Goal: Task Accomplishment & Management: Complete application form

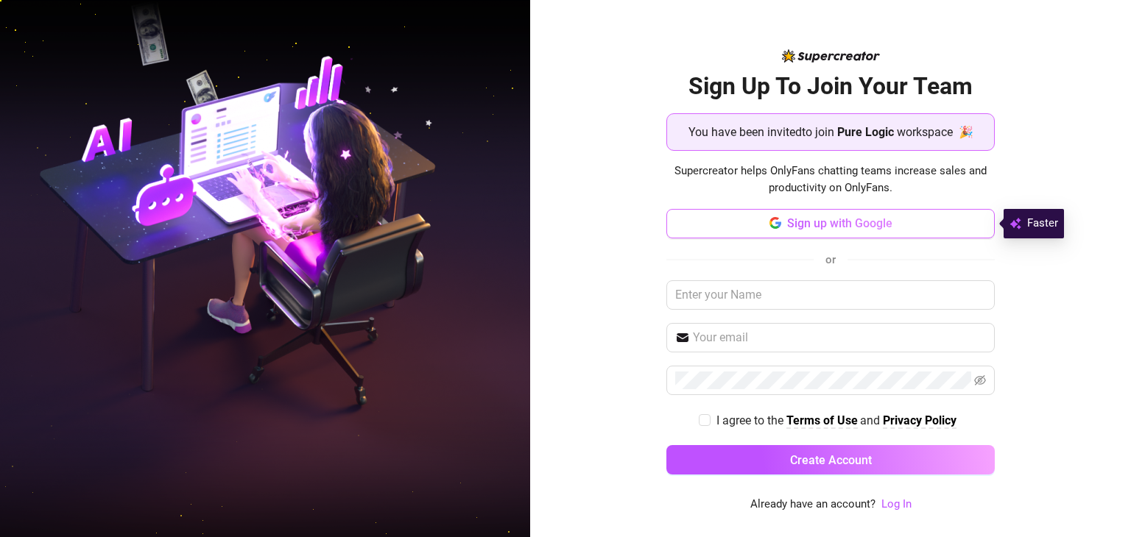
click at [795, 233] on button "Sign up with Google" at bounding box center [830, 223] width 328 height 29
click at [819, 225] on span "Sign up with Google" at bounding box center [839, 223] width 105 height 14
